Goal: Information Seeking & Learning: Learn about a topic

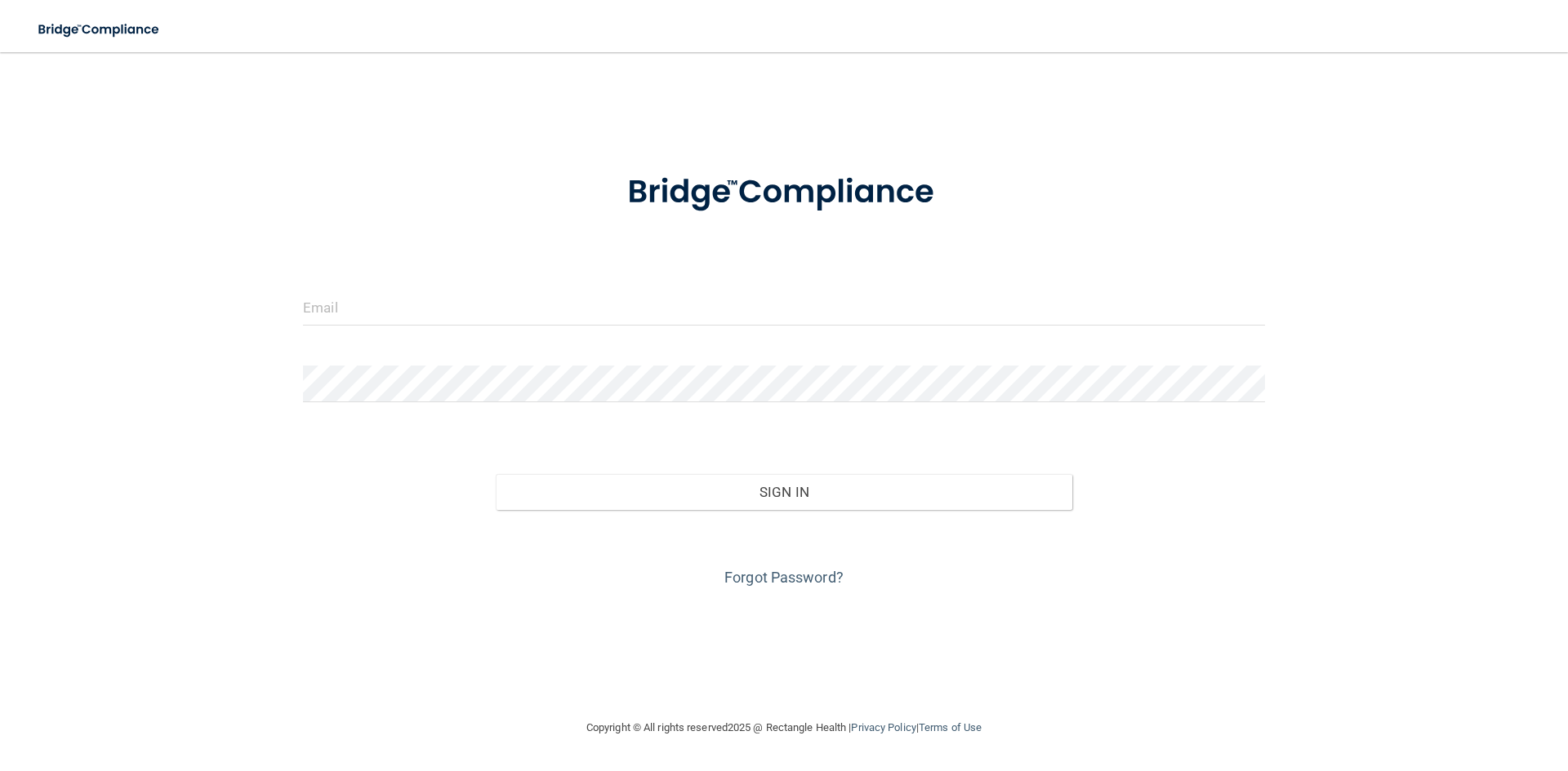
type input "[EMAIL_ADDRESS][DOMAIN_NAME]"
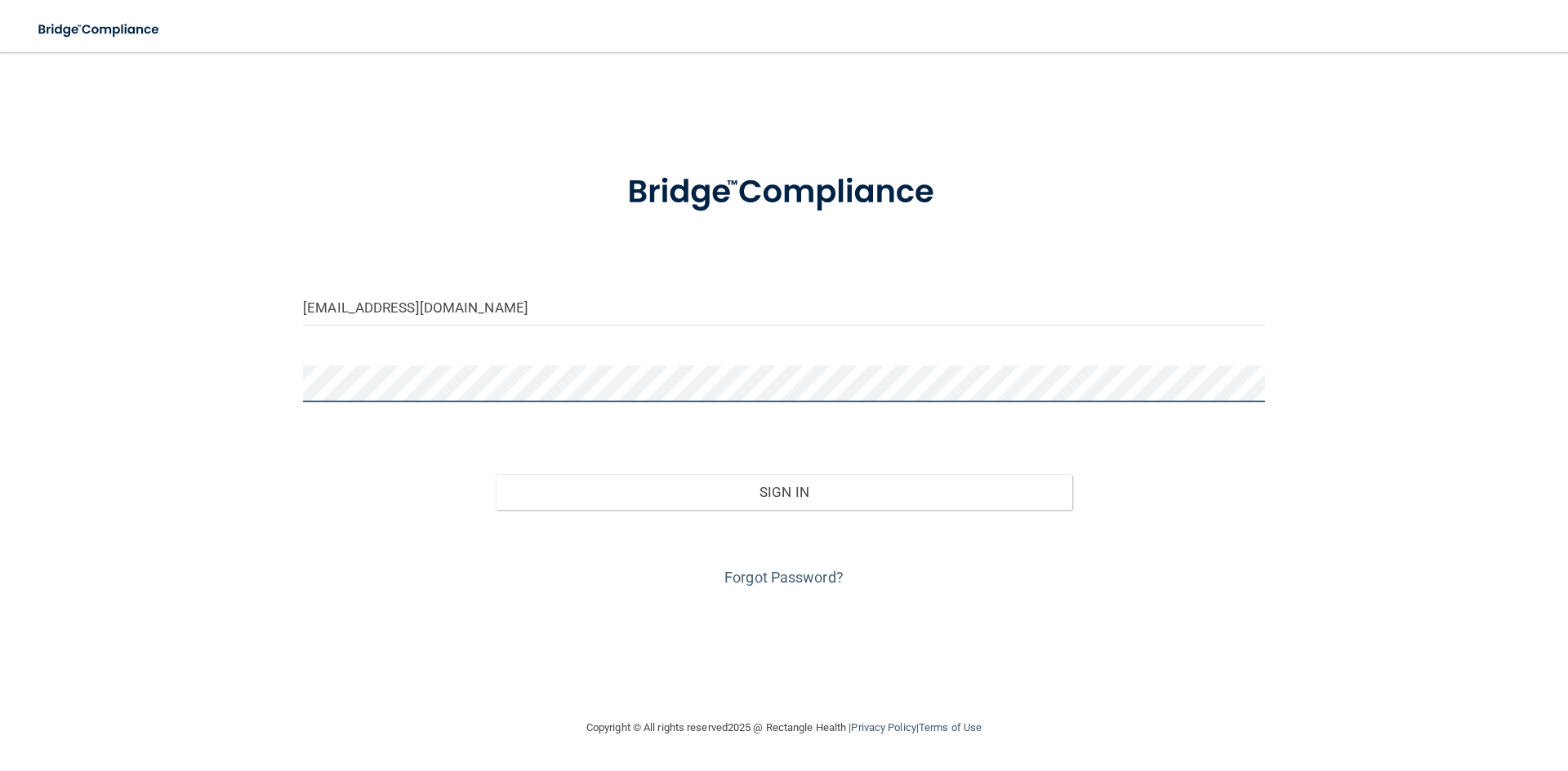
click at [496, 474] on button "Sign In" at bounding box center [784, 492] width 577 height 36
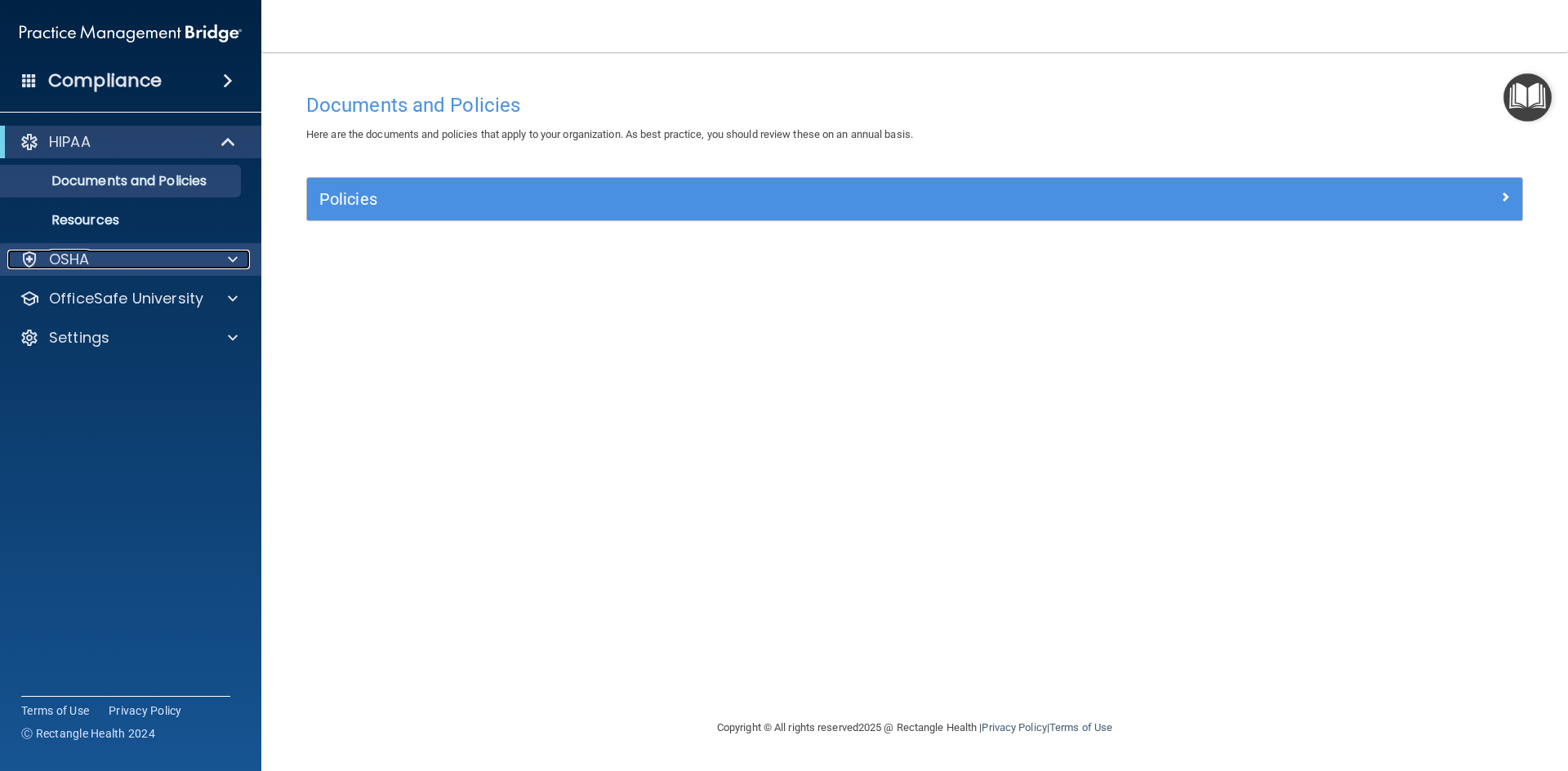
click at [84, 259] on p "OSHA" at bounding box center [69, 260] width 41 height 20
click at [100, 262] on div "OSHA" at bounding box center [108, 260] width 203 height 20
click at [104, 259] on div "OSHA" at bounding box center [108, 260] width 203 height 20
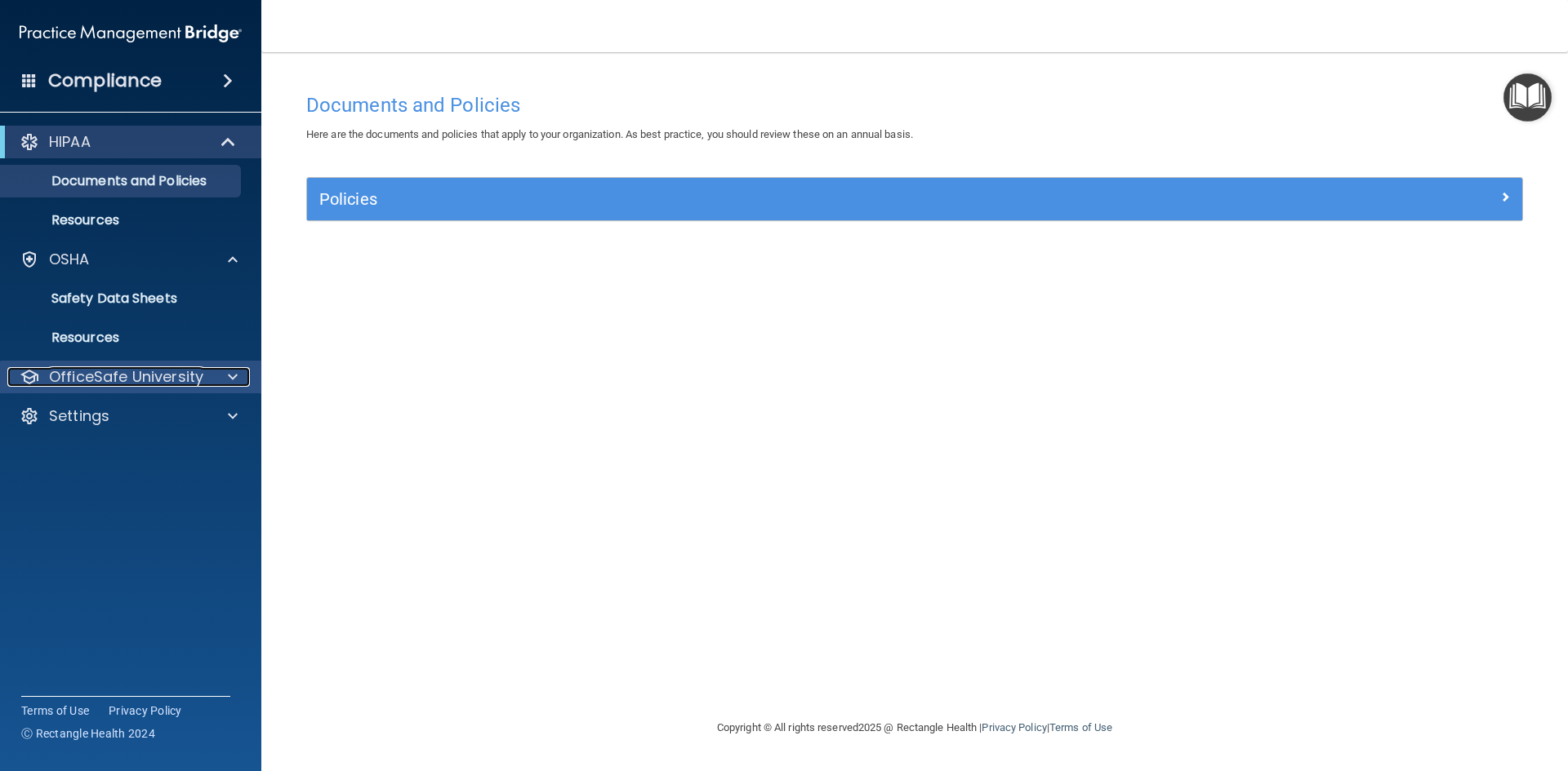
click at [133, 384] on p "OfficeSafe University" at bounding box center [126, 377] width 154 height 20
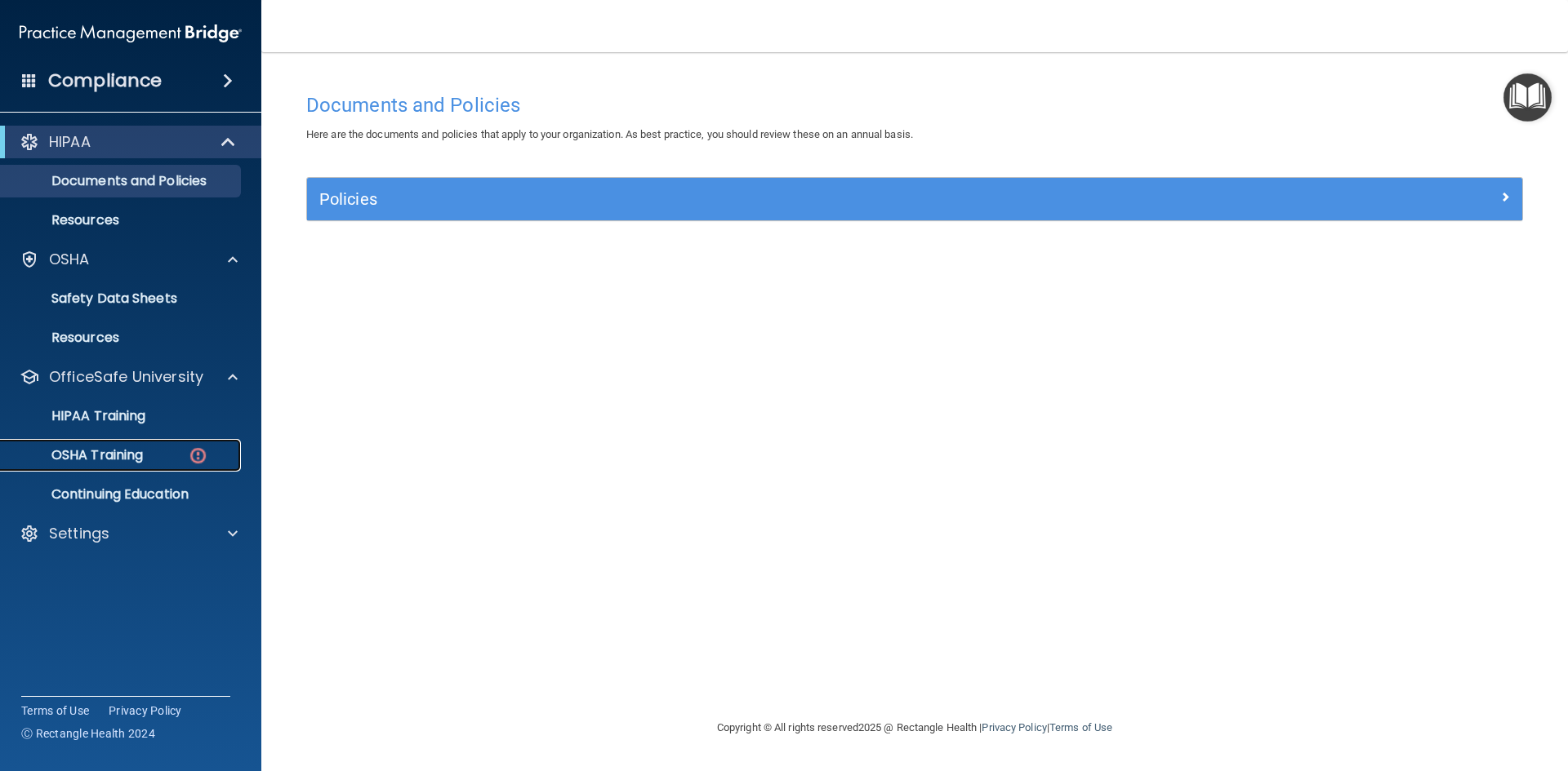
click at [120, 454] on p "OSHA Training" at bounding box center [77, 456] width 133 height 16
